Goal: Transaction & Acquisition: Obtain resource

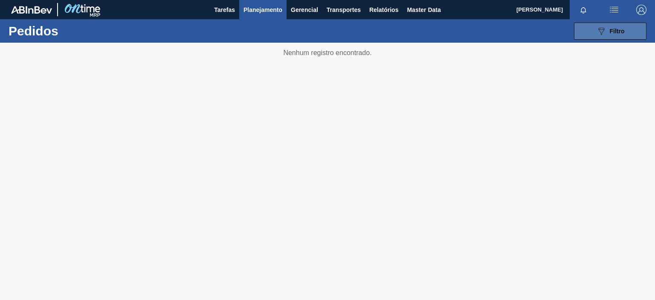
click at [605, 32] on icon "089F7B8B-B2A5-4AFE-B5C0-19BA573D28AC" at bounding box center [601, 31] width 10 height 10
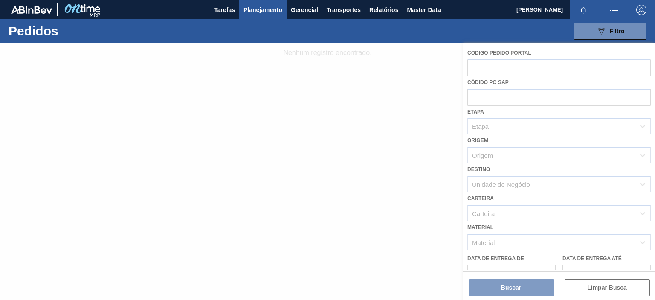
click at [498, 98] on div at bounding box center [327, 171] width 655 height 257
click at [499, 97] on div at bounding box center [327, 171] width 655 height 257
click at [485, 100] on div at bounding box center [327, 171] width 655 height 257
click at [364, 183] on div at bounding box center [327, 171] width 655 height 257
click at [339, 160] on icon at bounding box center [327, 171] width 34 height 34
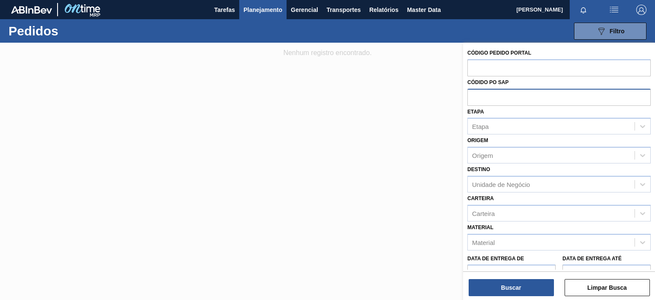
click at [514, 96] on input "text" at bounding box center [558, 97] width 183 height 16
paste input "5800324595"
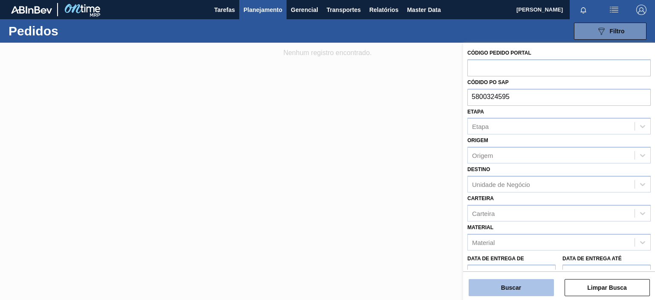
type input "5800324595"
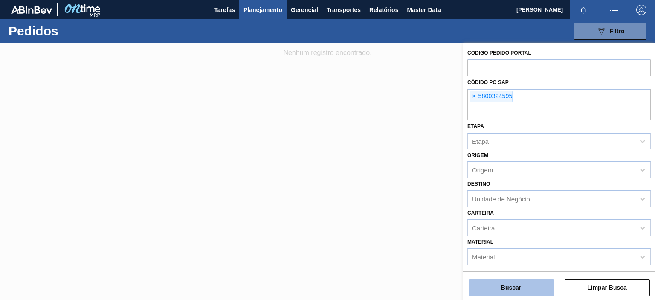
click at [531, 284] on button "Buscar" at bounding box center [510, 287] width 85 height 17
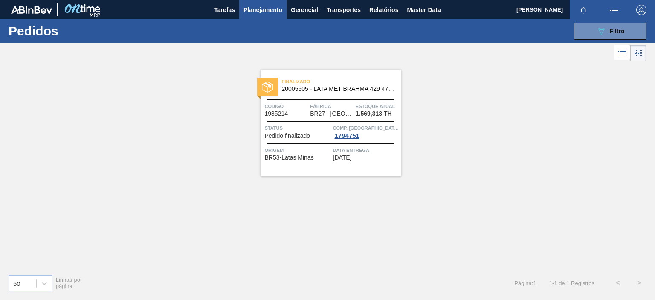
click at [365, 89] on span "20005505 - LATA MET BRAHMA 429 473ML" at bounding box center [338, 89] width 113 height 6
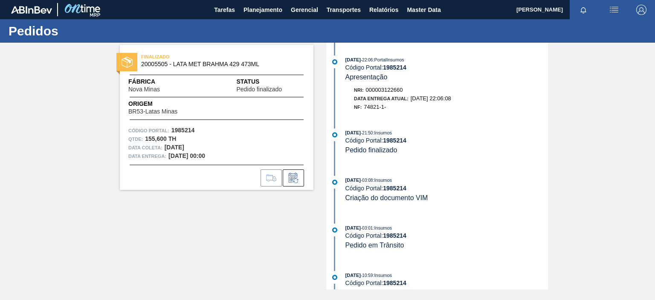
drag, startPoint x: 468, startPoint y: 98, endPoint x: 341, endPoint y: 100, distance: 126.2
click at [341, 100] on div "Nri: 000003122660 Data Entrega Atual: [DATE] 22:06:08 NF: 74821-1-" at bounding box center [437, 99] width 219 height 26
drag, startPoint x: 162, startPoint y: 89, endPoint x: 105, endPoint y: 90, distance: 57.5
click at [105, 90] on div "FINALIZADO 20005505 - LATA MET BRAHMA 429 473ML Fábrica Nova Minas Status Pedid…" at bounding box center [327, 166] width 655 height 246
click at [485, 140] on div "Código Portal: 1985214" at bounding box center [446, 140] width 202 height 7
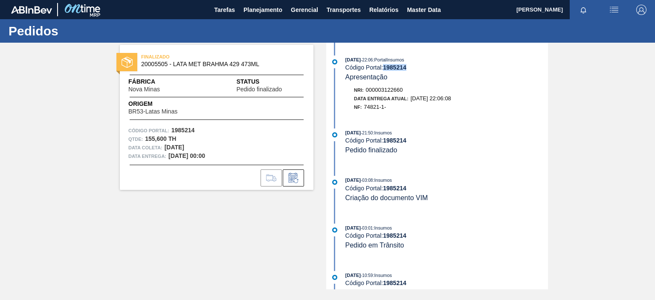
drag, startPoint x: 407, startPoint y: 71, endPoint x: 383, endPoint y: 69, distance: 24.8
click at [383, 69] on div "Código Portal: 1985214" at bounding box center [446, 67] width 202 height 7
copy strong "1985214"
click at [609, 8] on img "button" at bounding box center [614, 10] width 10 height 10
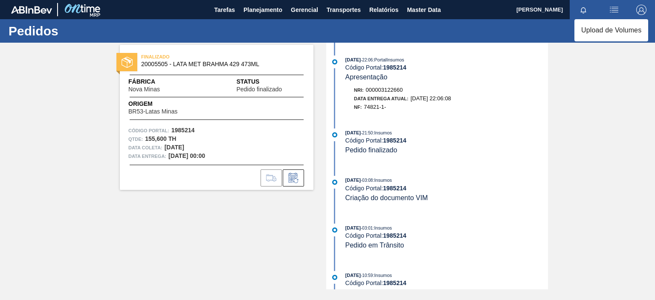
click at [610, 9] on div at bounding box center [327, 150] width 655 height 300
click at [612, 9] on img "button" at bounding box center [614, 10] width 10 height 10
click at [577, 172] on div at bounding box center [327, 150] width 655 height 300
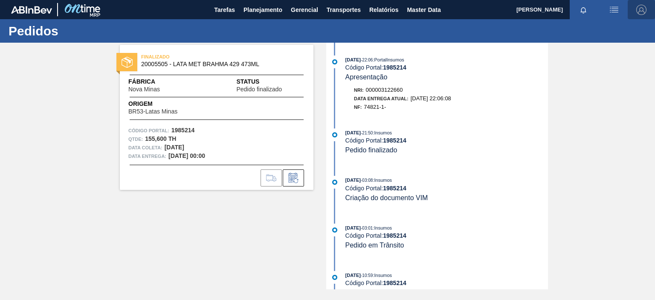
click at [643, 12] on img "button" at bounding box center [641, 10] width 10 height 10
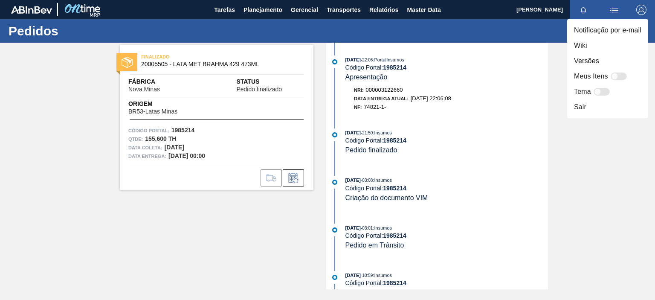
click at [75, 9] on div at bounding box center [327, 150] width 655 height 300
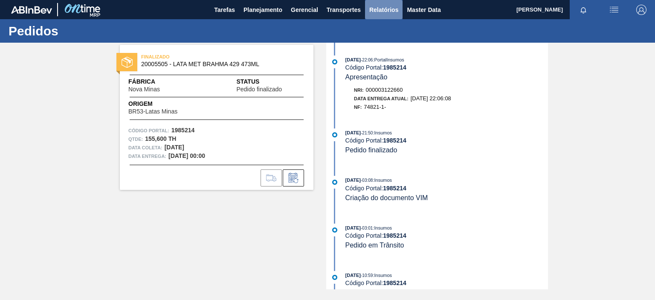
click at [390, 9] on span "Relatórios" at bounding box center [383, 10] width 29 height 10
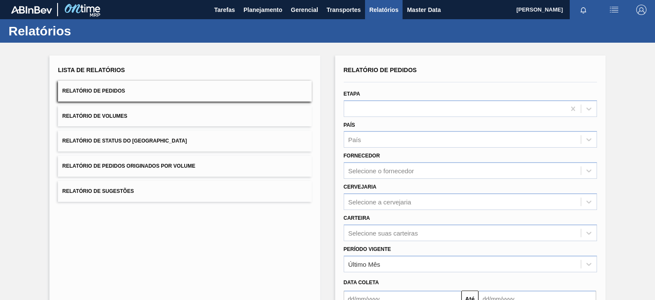
click at [105, 90] on span "Relatório de Pedidos" at bounding box center [93, 91] width 63 height 6
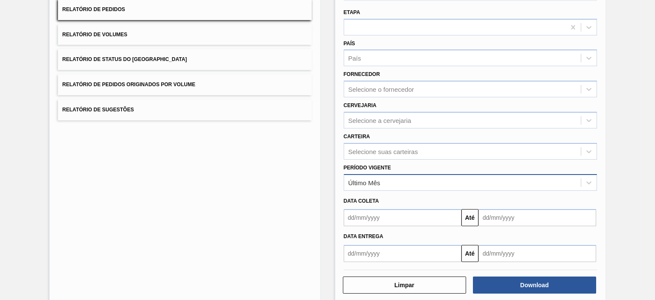
scroll to position [85, 0]
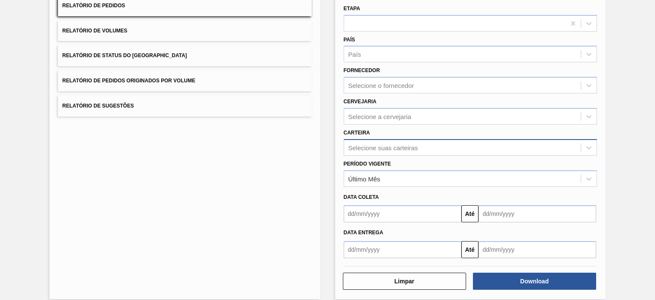
drag, startPoint x: 425, startPoint y: 179, endPoint x: 413, endPoint y: 153, distance: 29.2
click at [425, 179] on div "Último Mês" at bounding box center [462, 178] width 237 height 12
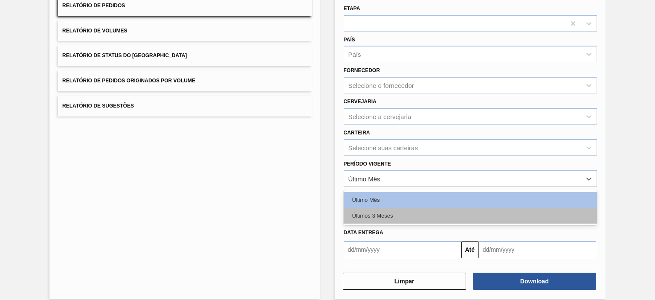
click at [393, 210] on div "Últimos 3 Meses" at bounding box center [470, 216] width 253 height 16
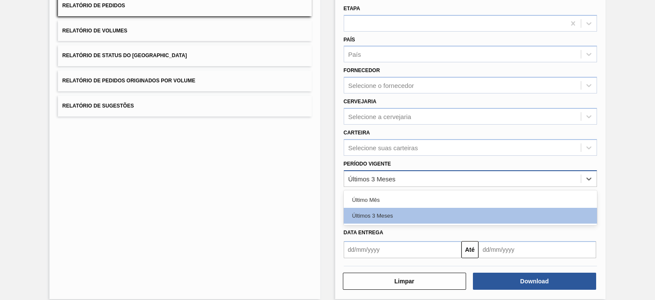
click at [398, 174] on div "Últimos 3 Meses" at bounding box center [462, 178] width 237 height 12
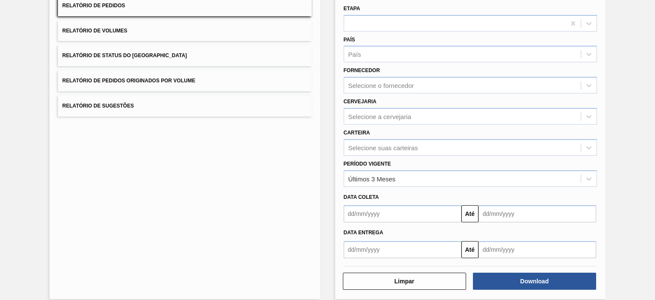
click at [632, 160] on div "Lista de Relatórios Relatório de Pedidos Relatório de Volumes Relatório de Stat…" at bounding box center [327, 133] width 655 height 352
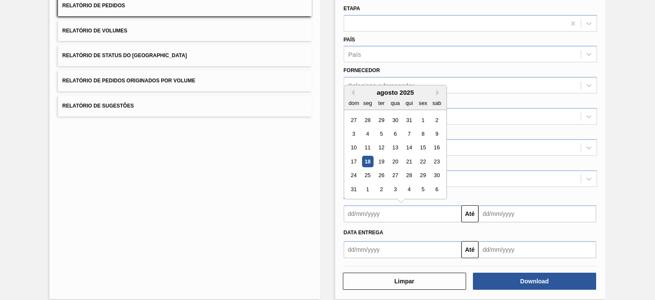
click at [423, 210] on input "text" at bounding box center [403, 213] width 118 height 17
click at [348, 93] on button "Previous Month" at bounding box center [351, 93] width 6 height 6
click at [382, 117] on div "1" at bounding box center [381, 120] width 12 height 12
type input "[DATE]"
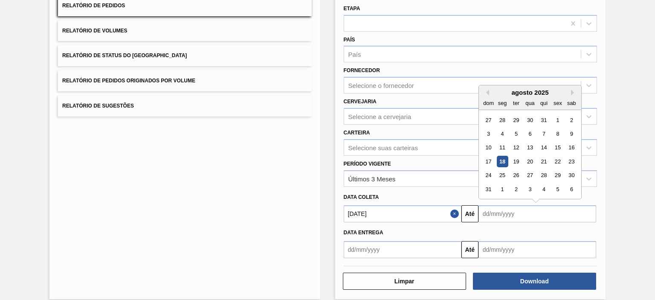
click at [512, 211] on input "text" at bounding box center [537, 213] width 118 height 17
click at [489, 92] on div "agosto 2025" at bounding box center [530, 92] width 102 height 7
click at [486, 93] on button "Previous Month" at bounding box center [486, 93] width 6 height 6
click at [546, 173] on div "31" at bounding box center [544, 176] width 12 height 12
type input "[DATE]"
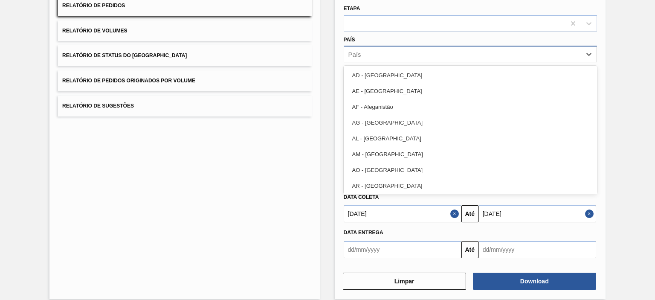
click at [449, 52] on div "País" at bounding box center [462, 54] width 237 height 12
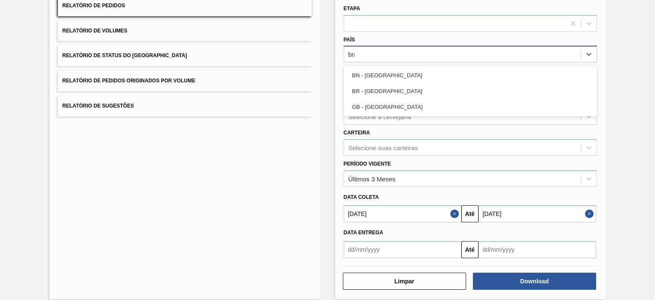
type input "bras"
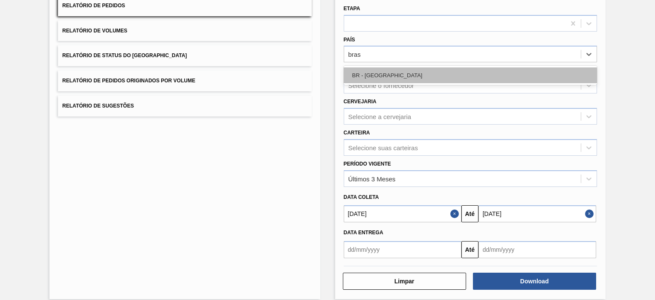
click at [379, 75] on div "BR - [GEOGRAPHIC_DATA]" at bounding box center [470, 75] width 253 height 16
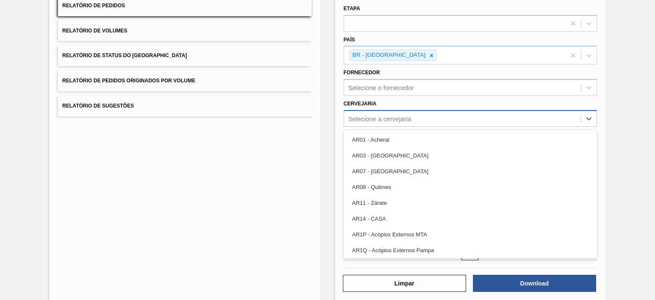
click at [395, 119] on div "Selecione a cervejaria" at bounding box center [379, 118] width 63 height 7
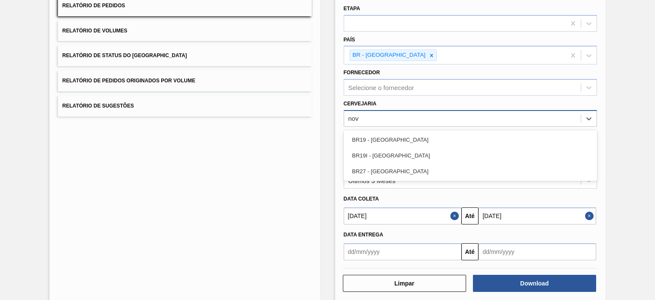
type input "nova"
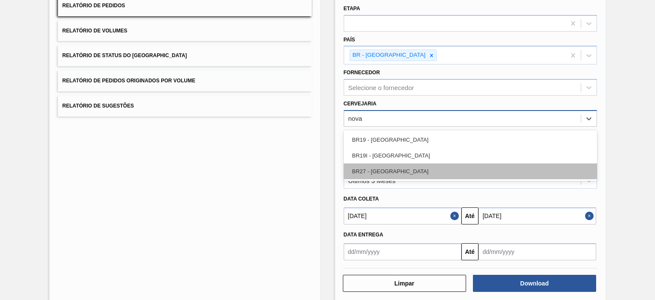
click at [378, 170] on div "BR27 - [GEOGRAPHIC_DATA]" at bounding box center [470, 171] width 253 height 16
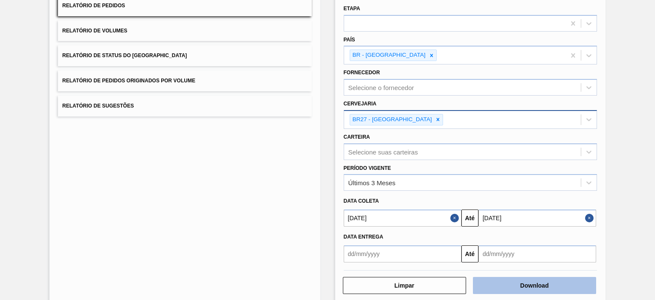
click at [522, 288] on button "Download" at bounding box center [534, 285] width 123 height 17
